Goal: Task Accomplishment & Management: Complete application form

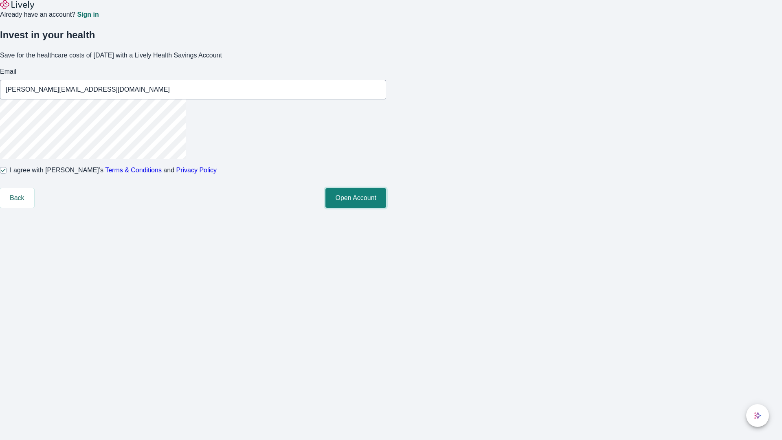
click at [386, 208] on button "Open Account" at bounding box center [355, 198] width 61 height 20
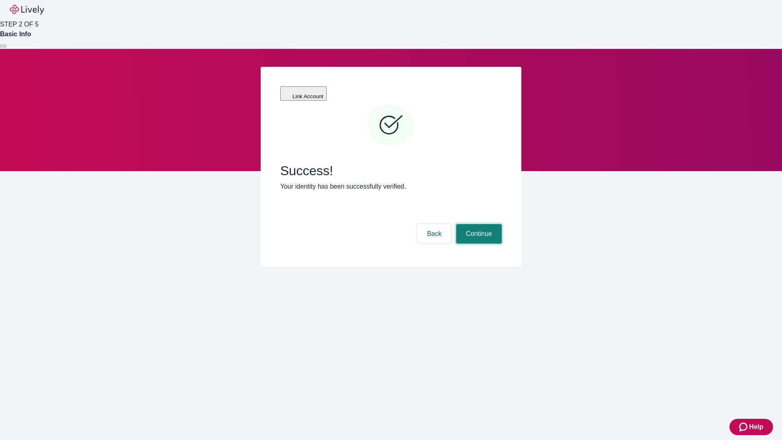
click at [477, 224] on button "Continue" at bounding box center [479, 234] width 46 height 20
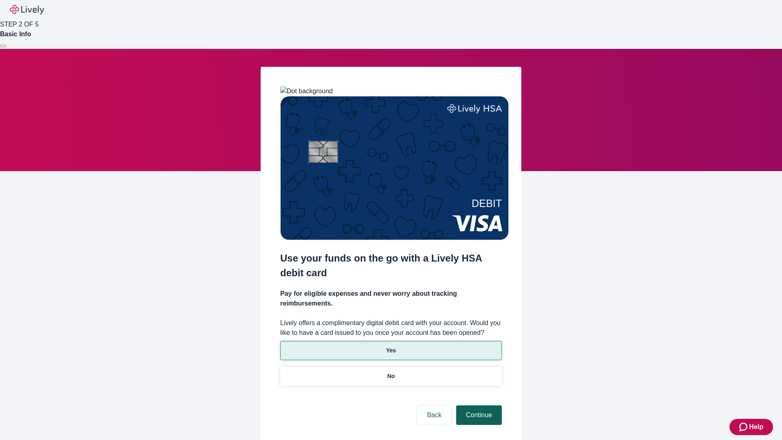
click at [390, 346] on p "Yes" at bounding box center [391, 350] width 10 height 9
click at [477, 405] on button "Continue" at bounding box center [479, 415] width 46 height 20
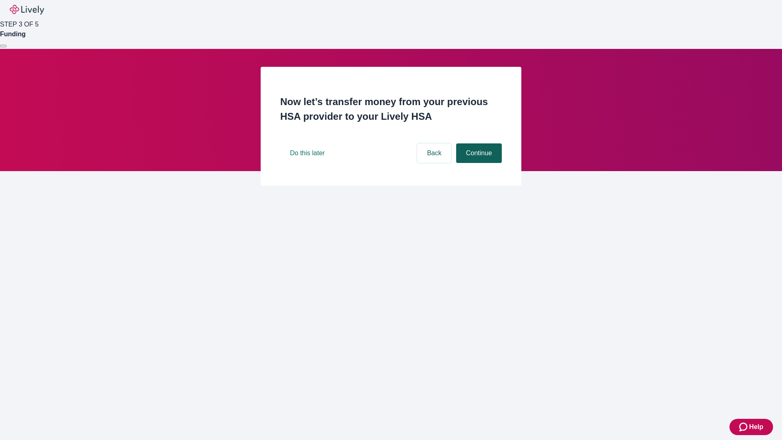
click at [477, 163] on button "Continue" at bounding box center [479, 153] width 46 height 20
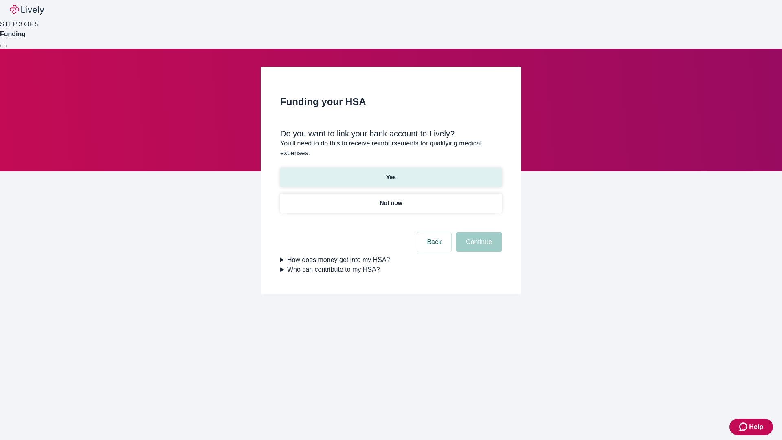
click at [390, 173] on p "Yes" at bounding box center [391, 177] width 10 height 9
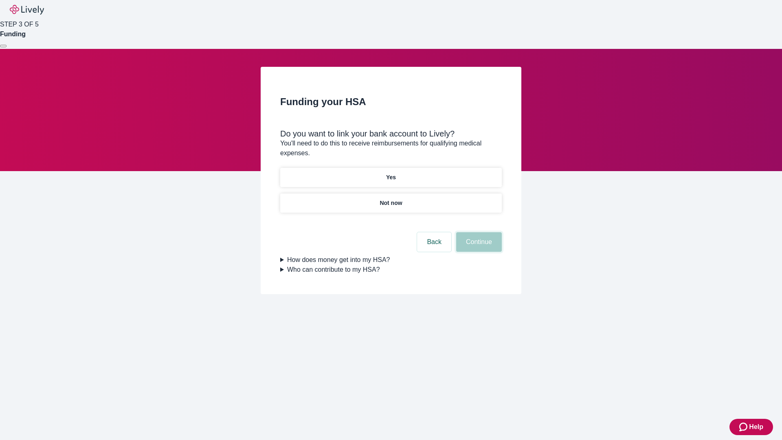
click at [477, 232] on button "Continue" at bounding box center [479, 242] width 46 height 20
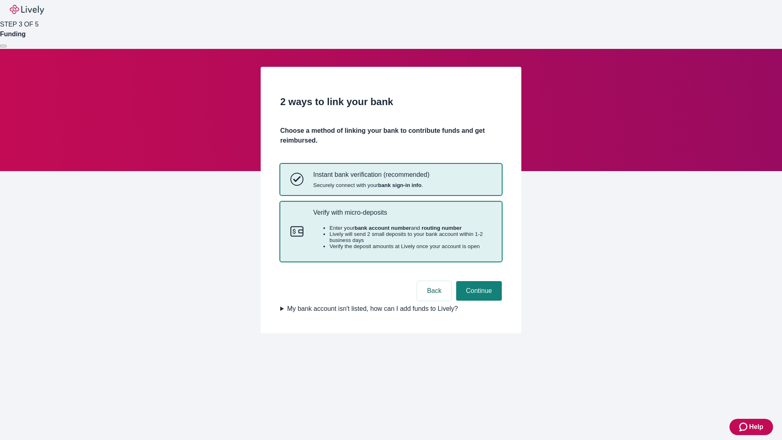
click at [402, 216] on p "Verify with micro-deposits" at bounding box center [402, 212] width 178 height 8
